Goal: Task Accomplishment & Management: Manage account settings

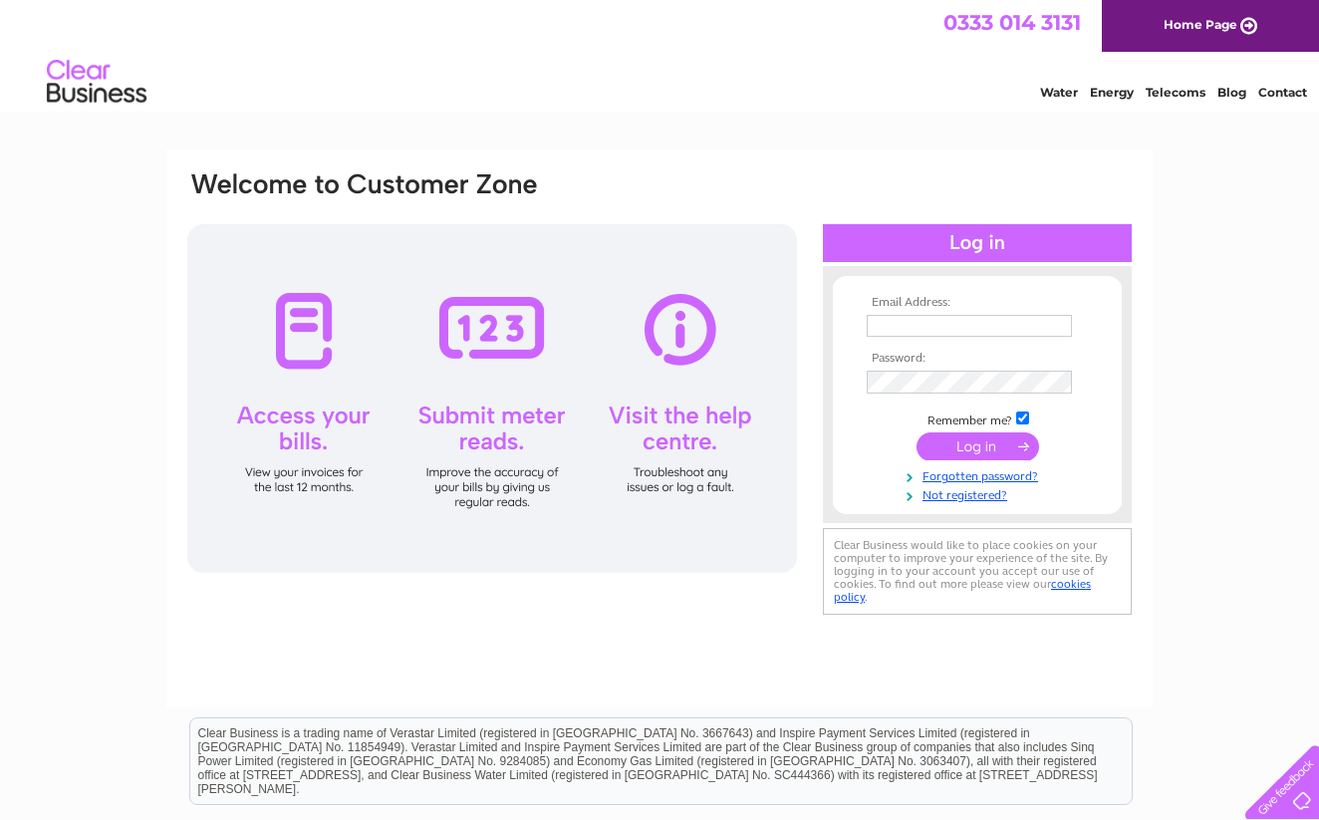
type input "[EMAIL_ADDRESS][DOMAIN_NAME]"
click at [972, 445] on input "submit" at bounding box center [978, 448] width 123 height 28
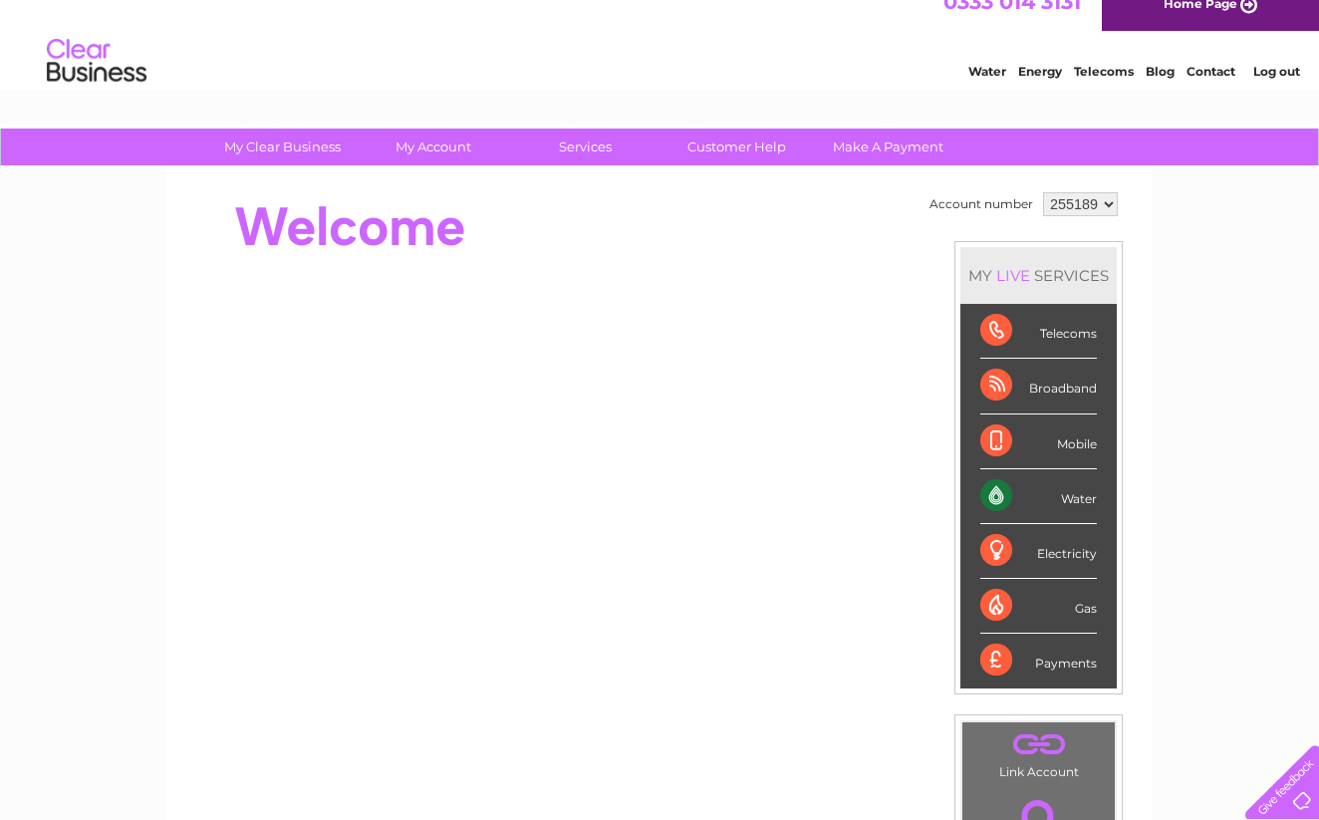
scroll to position [13, 0]
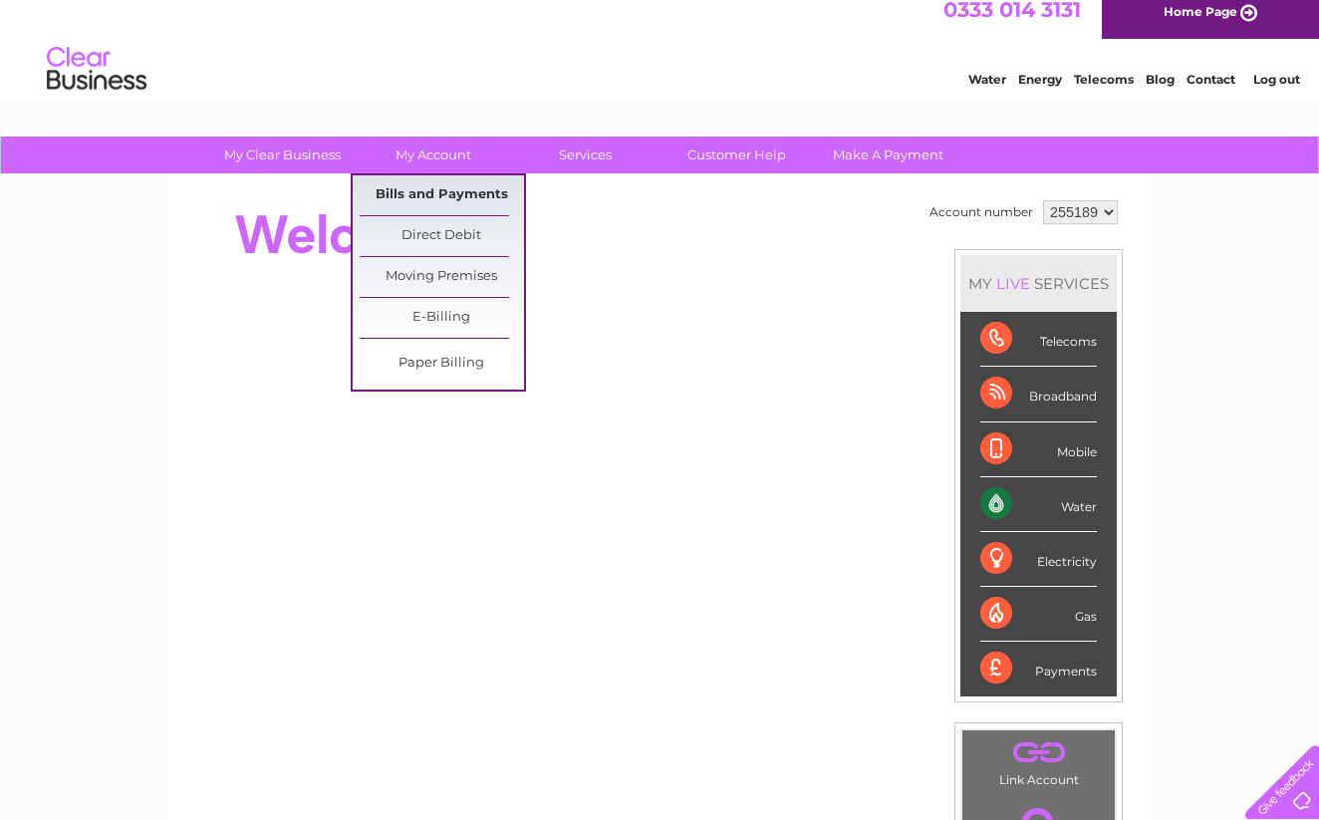
click at [442, 200] on link "Bills and Payments" at bounding box center [442, 195] width 164 height 40
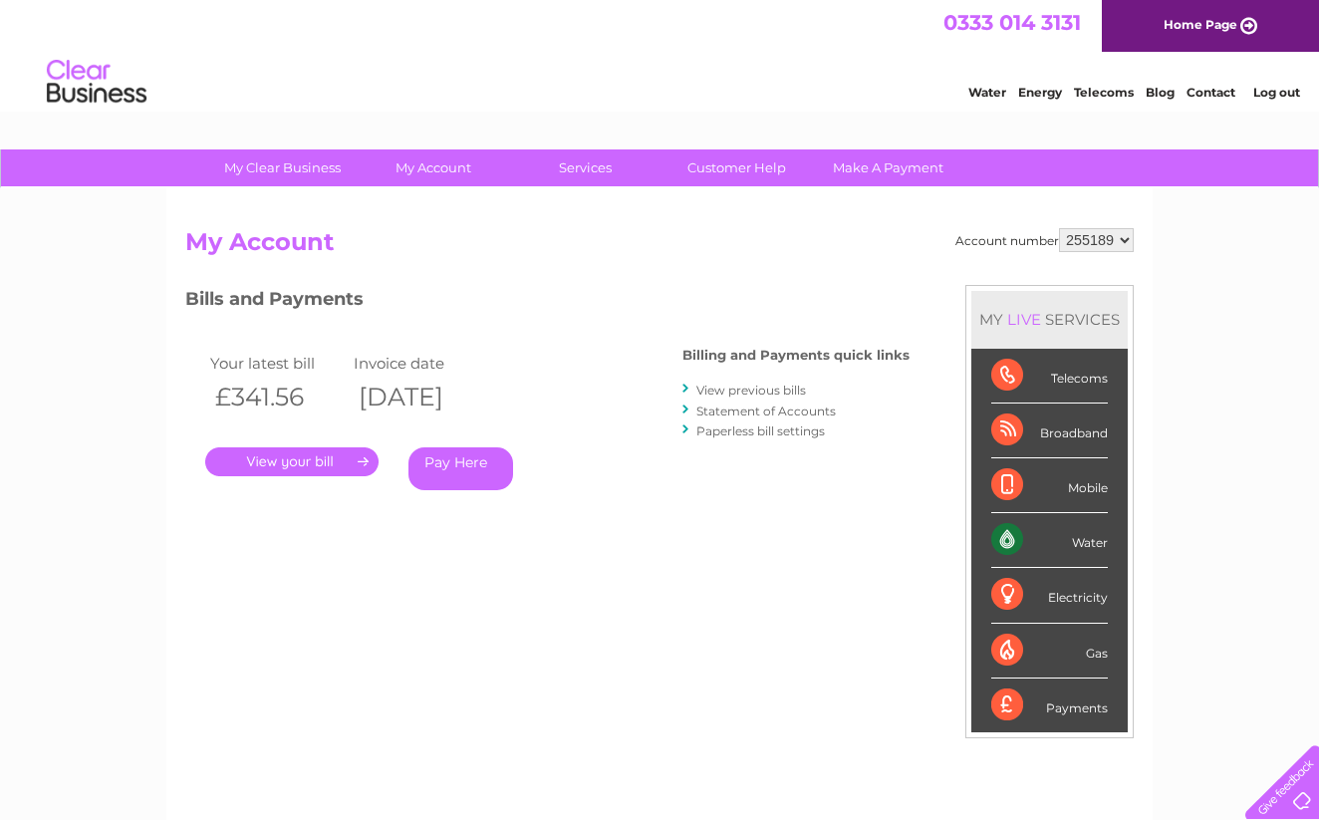
click at [292, 457] on link "." at bounding box center [291, 461] width 173 height 29
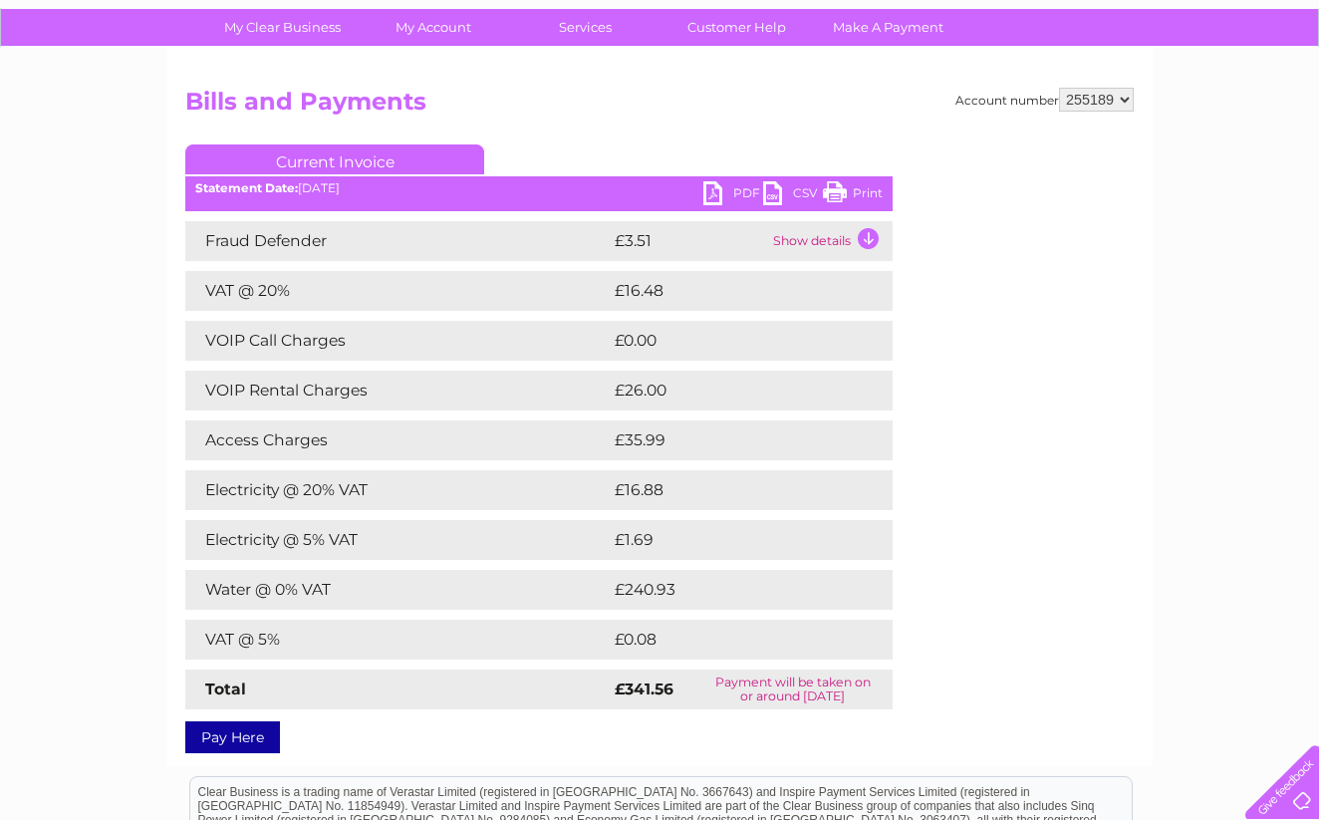
scroll to position [143, 0]
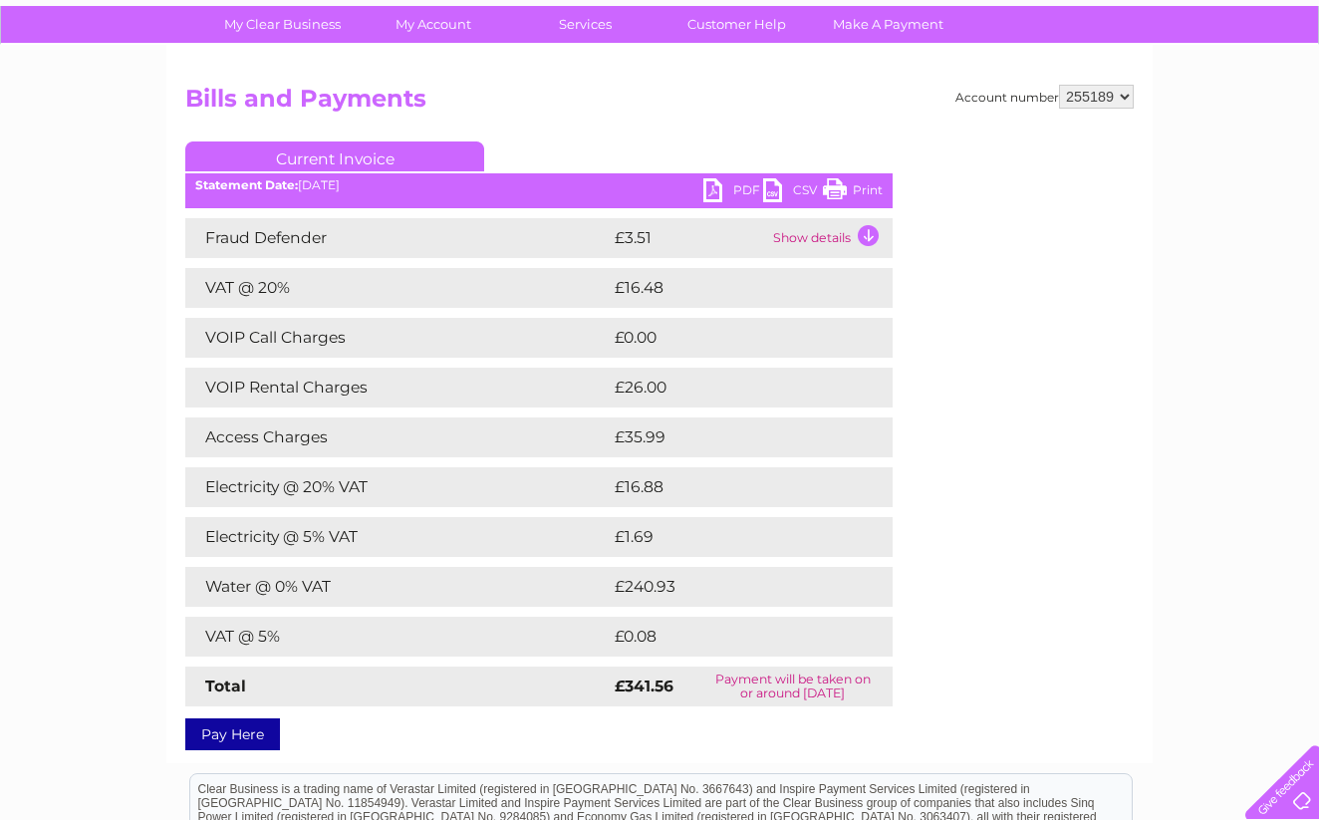
click at [715, 190] on link "PDF" at bounding box center [733, 192] width 60 height 29
